Goal: Information Seeking & Learning: Learn about a topic

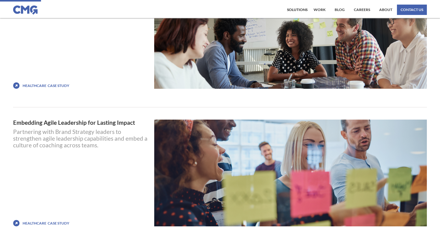
scroll to position [152, 0]
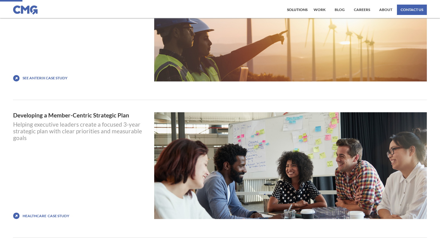
click at [76, 117] on link "Developing a Member-Centric Strategic Plan" at bounding box center [81, 115] width 136 height 6
